Goal: Transaction & Acquisition: Purchase product/service

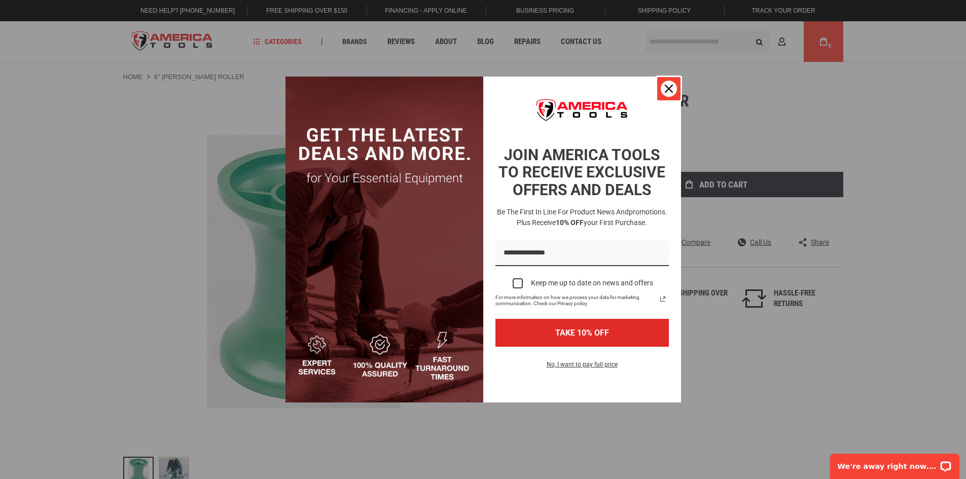
click at [668, 85] on icon "close icon" at bounding box center [669, 89] width 8 height 8
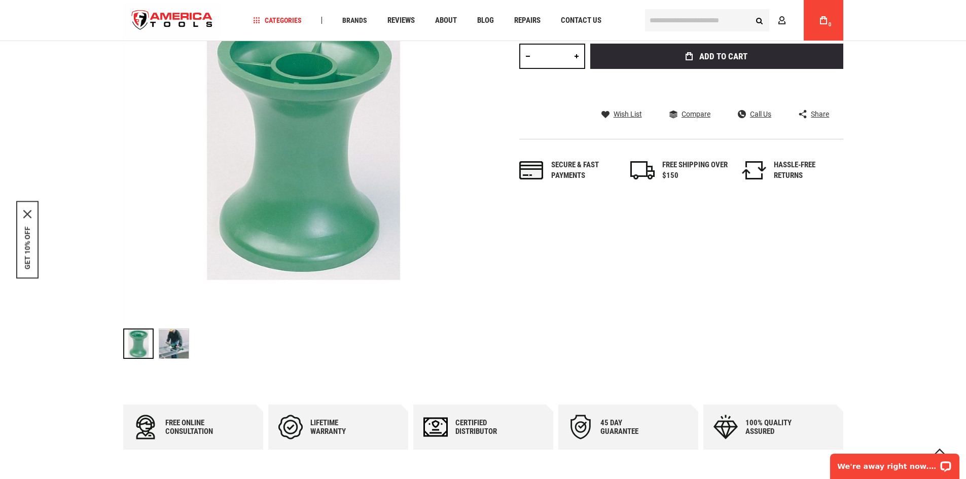
scroll to position [203, 0]
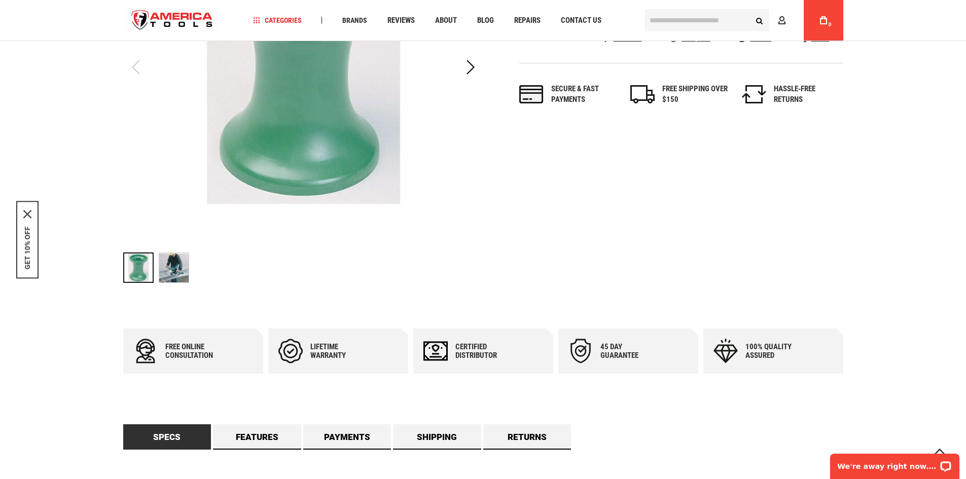
click at [172, 269] on img at bounding box center [173, 267] width 29 height 29
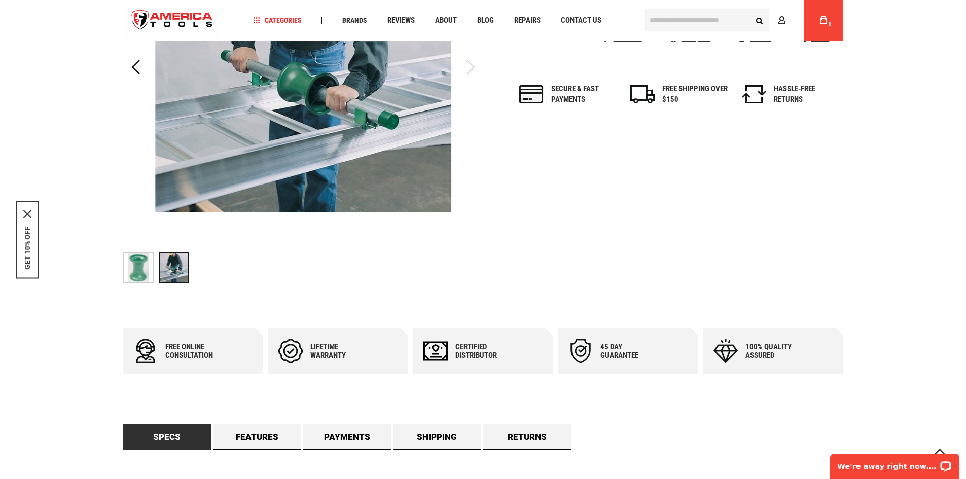
click at [144, 266] on img at bounding box center [138, 267] width 29 height 29
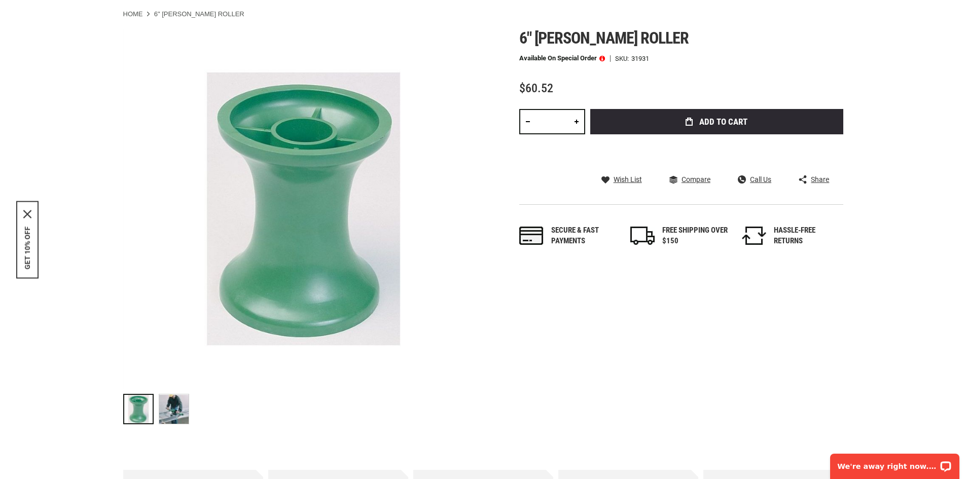
scroll to position [0, 0]
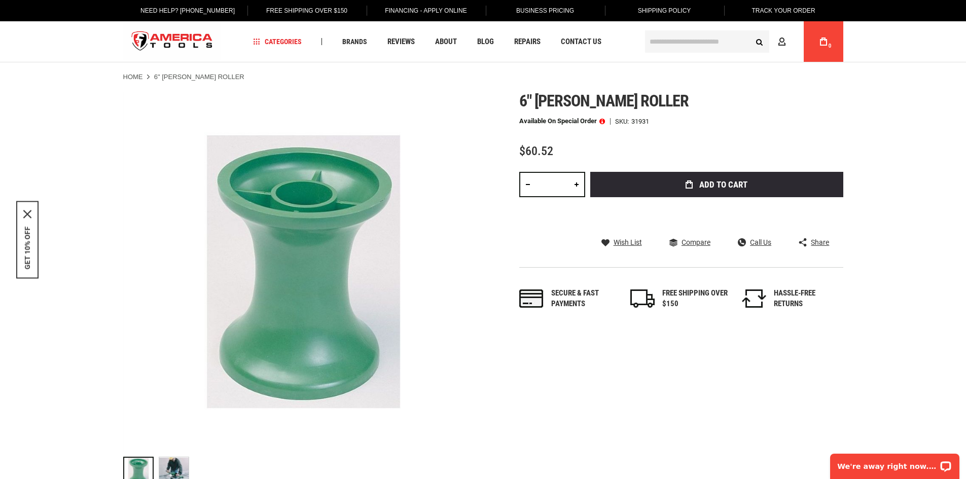
click at [564, 185] on input "*" at bounding box center [552, 184] width 66 height 25
click at [590, 172] on button "Add to Cart" at bounding box center [716, 184] width 253 height 25
type input "*"
click at [497, 216] on div "Skip to the end of the images gallery Skip to the beginning of the images galle…" at bounding box center [483, 292] width 720 height 401
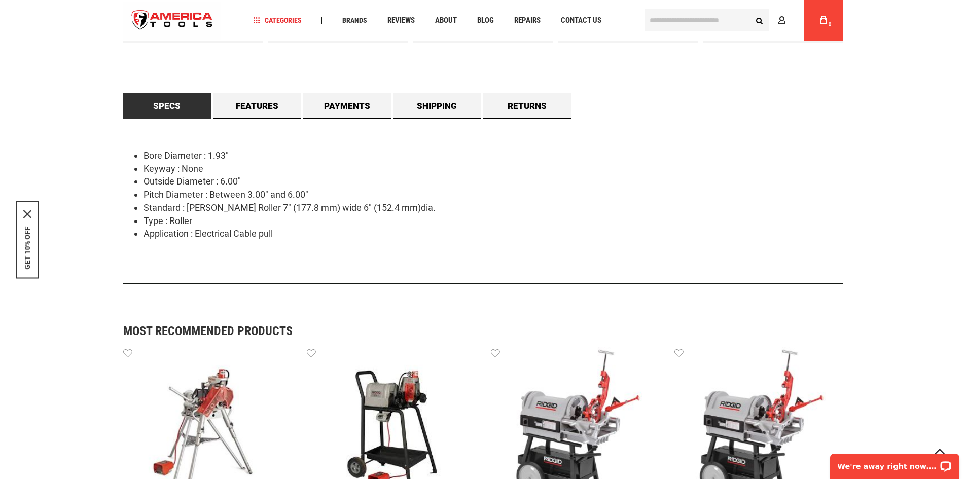
scroll to position [558, 0]
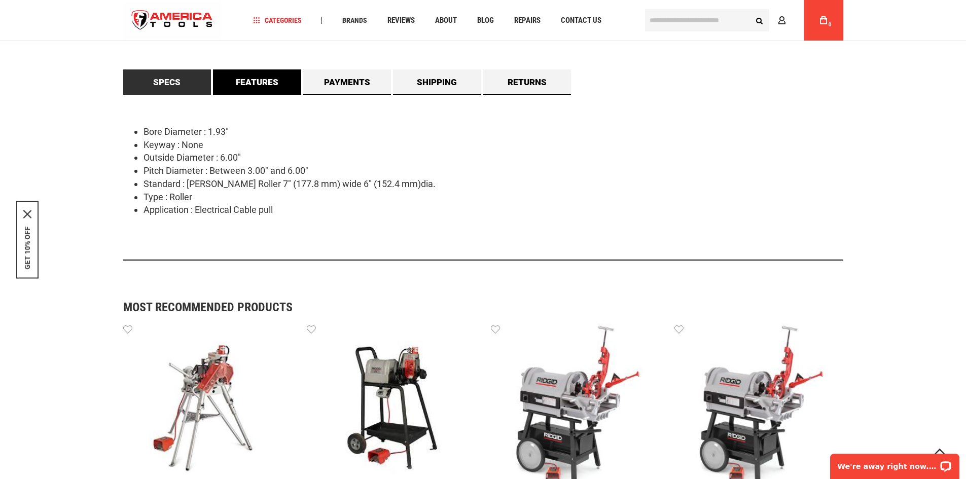
click at [262, 83] on link "Features" at bounding box center [257, 81] width 88 height 25
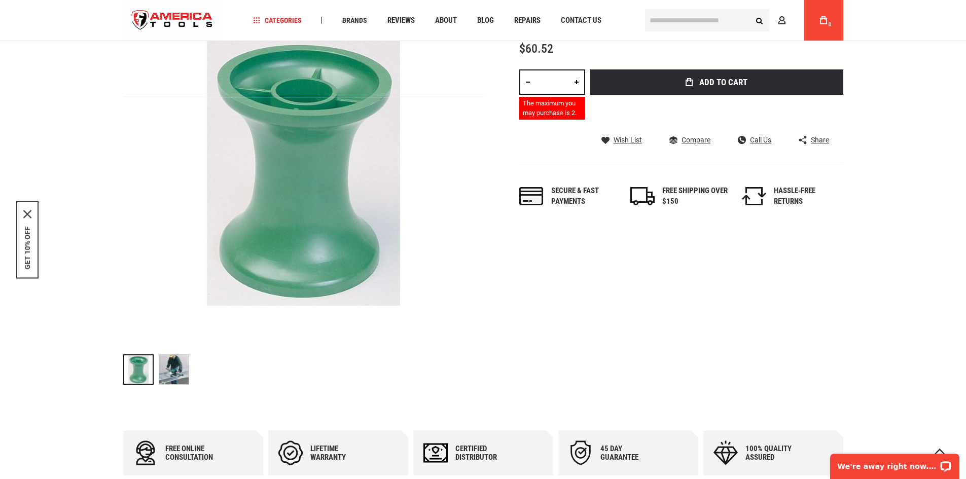
scroll to position [0, 0]
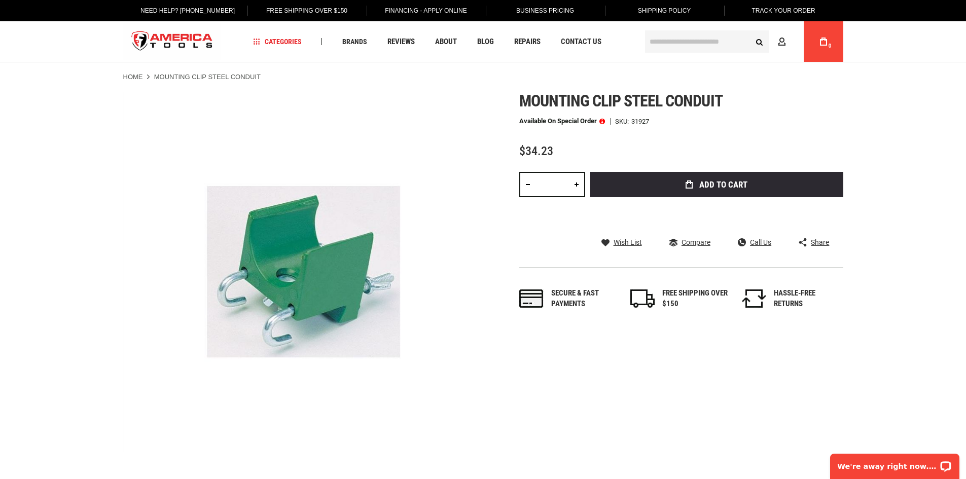
click at [564, 186] on input "*" at bounding box center [552, 184] width 66 height 25
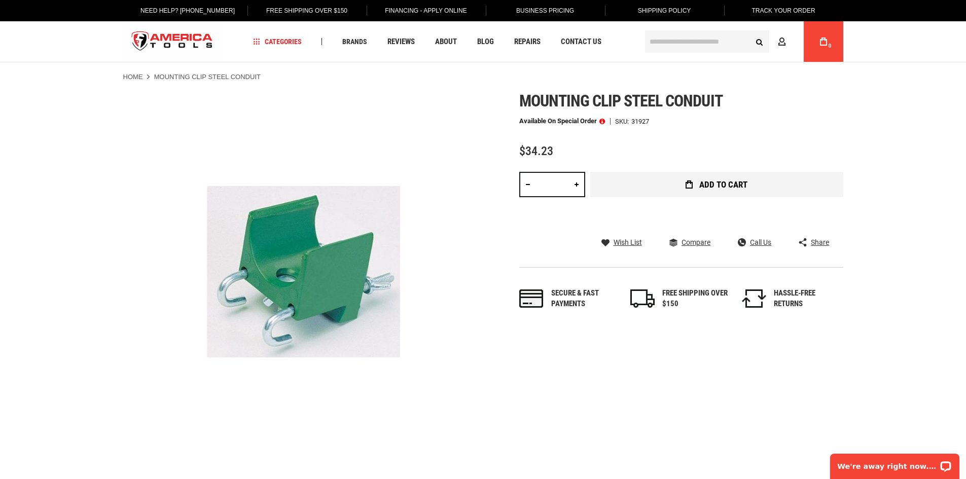
type input "**"
click at [706, 189] on span "Add to Cart" at bounding box center [723, 185] width 48 height 9
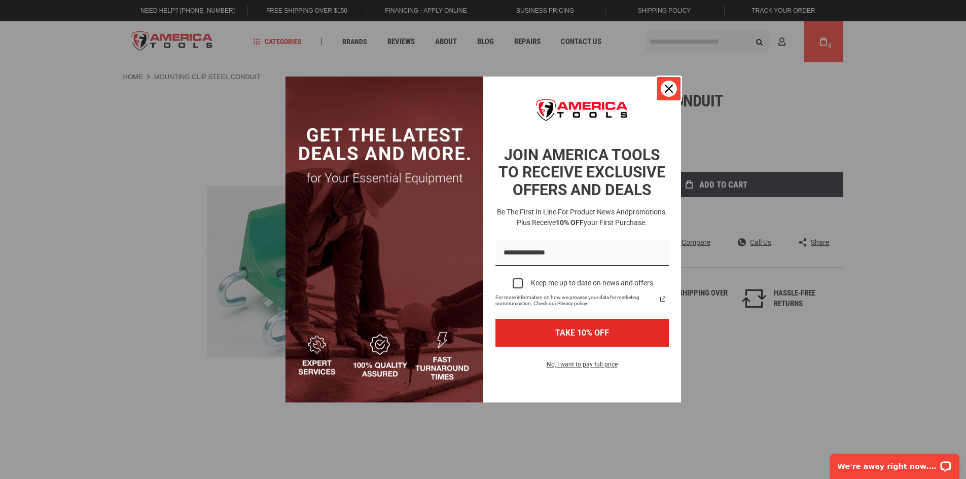
click at [669, 92] on icon "close icon" at bounding box center [669, 89] width 8 height 8
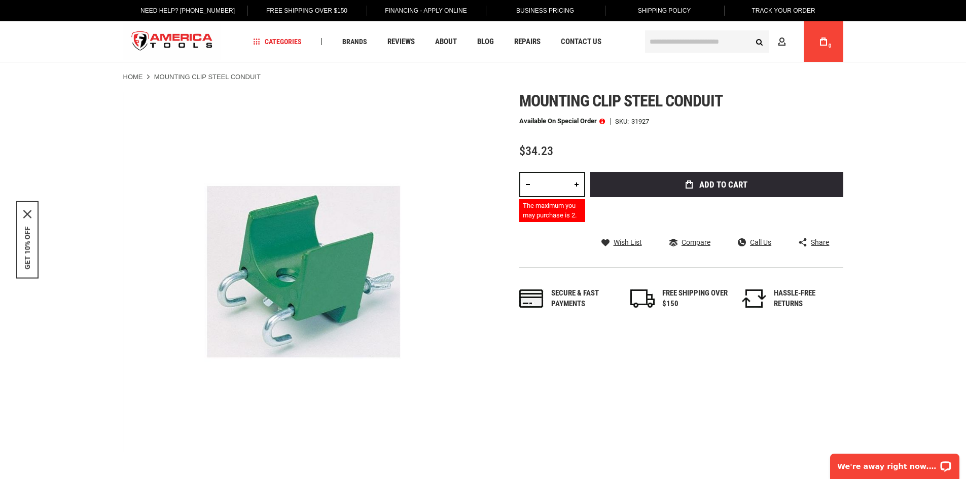
drag, startPoint x: 560, startPoint y: 184, endPoint x: 524, endPoint y: 187, distance: 36.1
click at [528, 187] on div "** The maximum you may purchase is 2." at bounding box center [552, 197] width 66 height 50
type input "*"
click at [523, 356] on div "Skip to the end of the images gallery Skip to the beginning of the images galle…" at bounding box center [483, 272] width 720 height 360
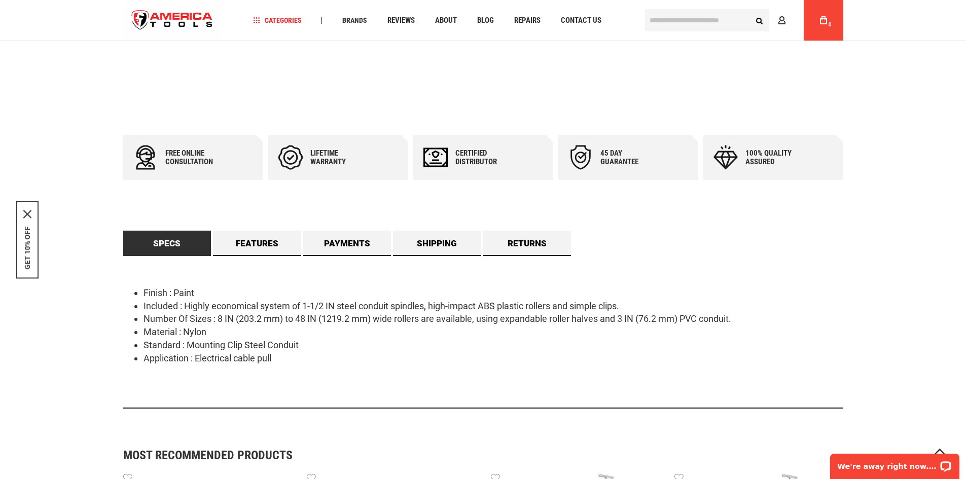
scroll to position [355, 0]
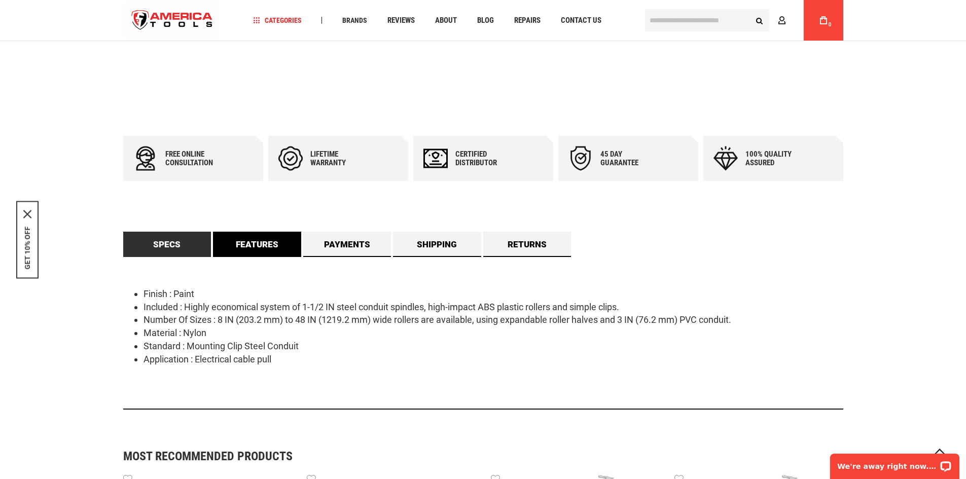
click at [256, 241] on link "Features" at bounding box center [257, 244] width 88 height 25
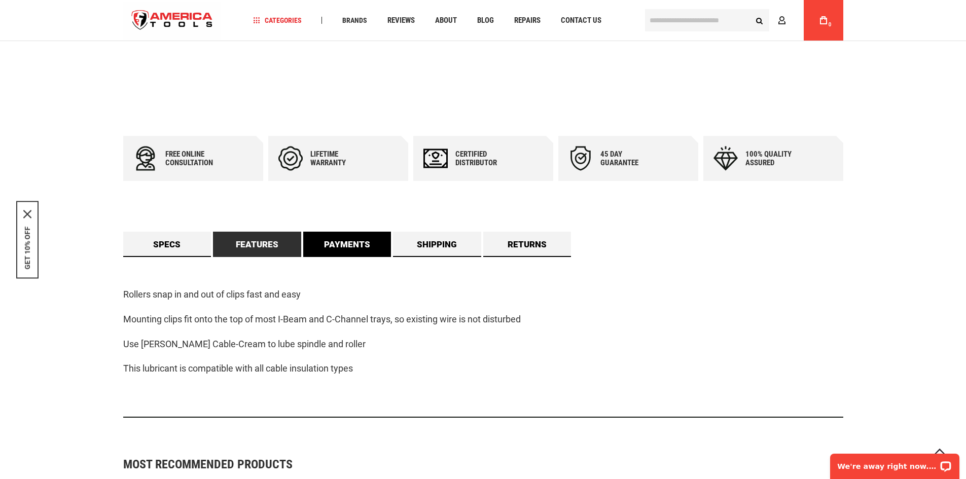
click at [356, 250] on link "Payments" at bounding box center [347, 244] width 88 height 25
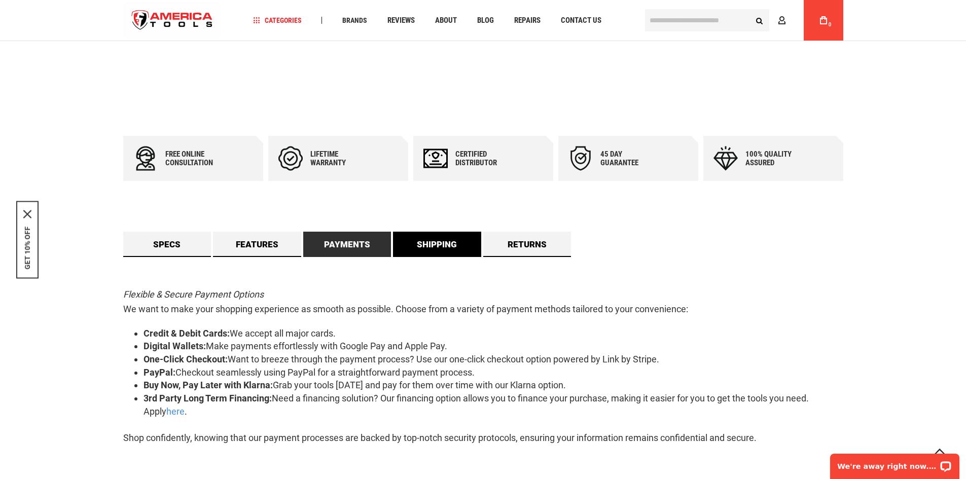
click at [450, 250] on link "Shipping" at bounding box center [437, 244] width 88 height 25
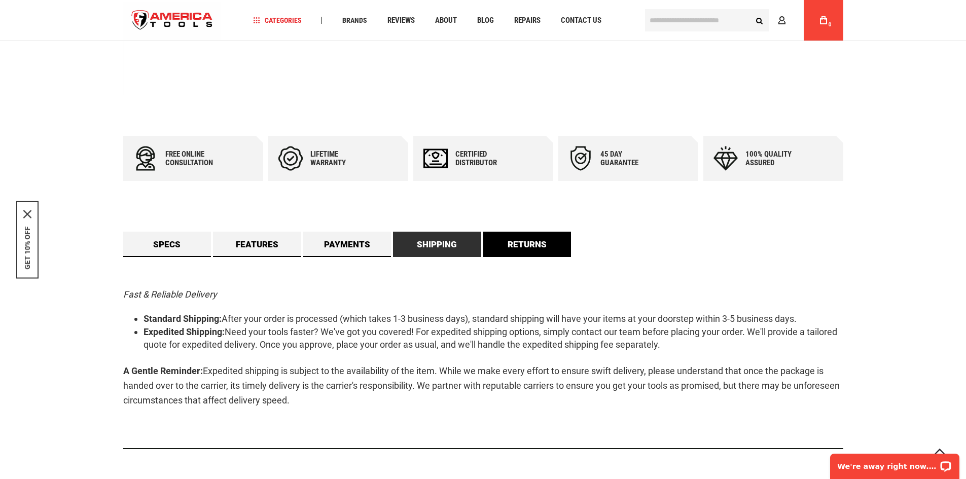
click at [516, 247] on link "Returns" at bounding box center [527, 244] width 88 height 25
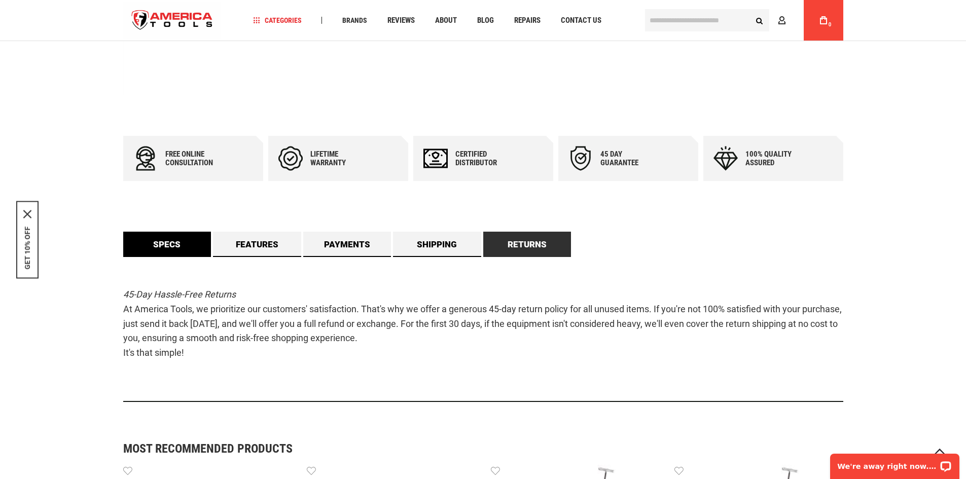
click at [176, 247] on link "Specs" at bounding box center [167, 244] width 88 height 25
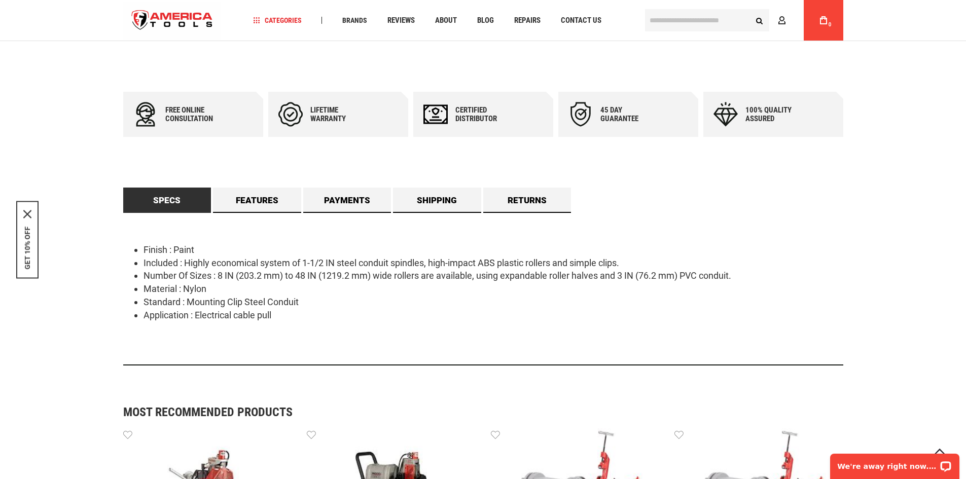
scroll to position [417, 0]
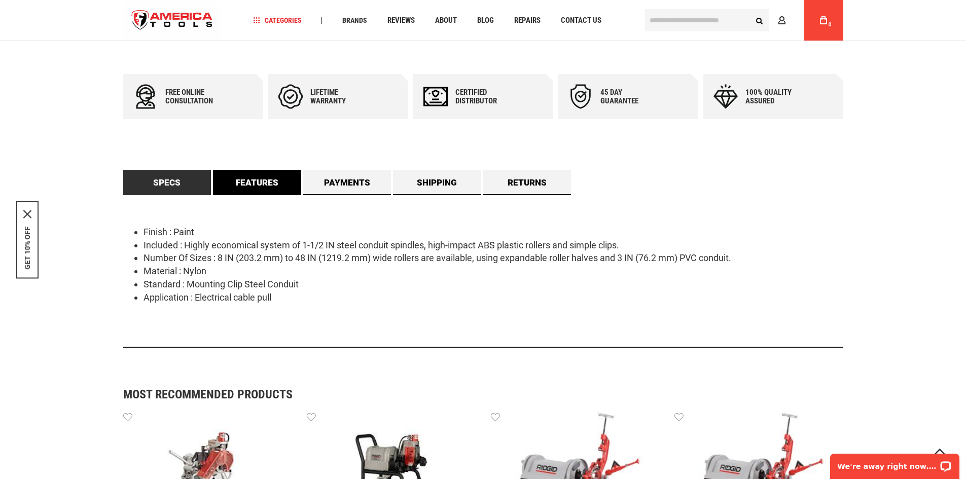
click at [259, 177] on link "Features" at bounding box center [257, 182] width 88 height 25
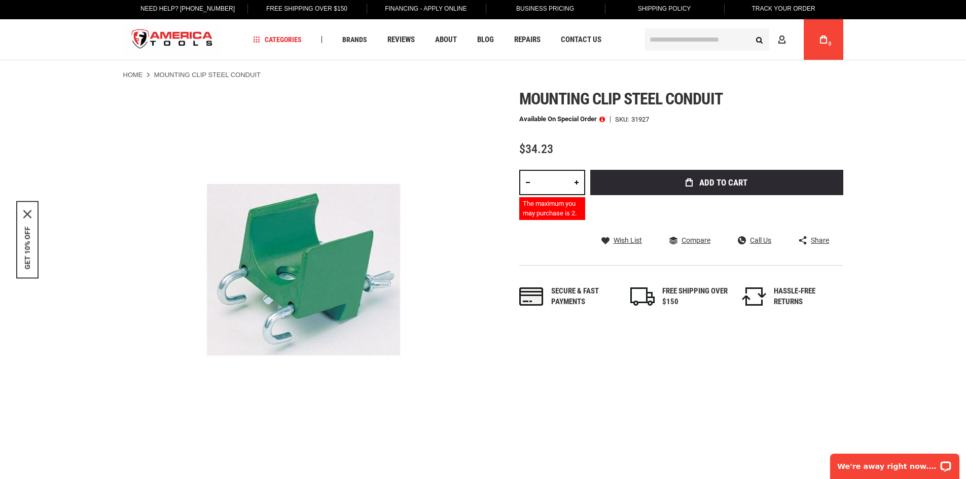
scroll to position [0, 0]
